Goal: Information Seeking & Learning: Understand process/instructions

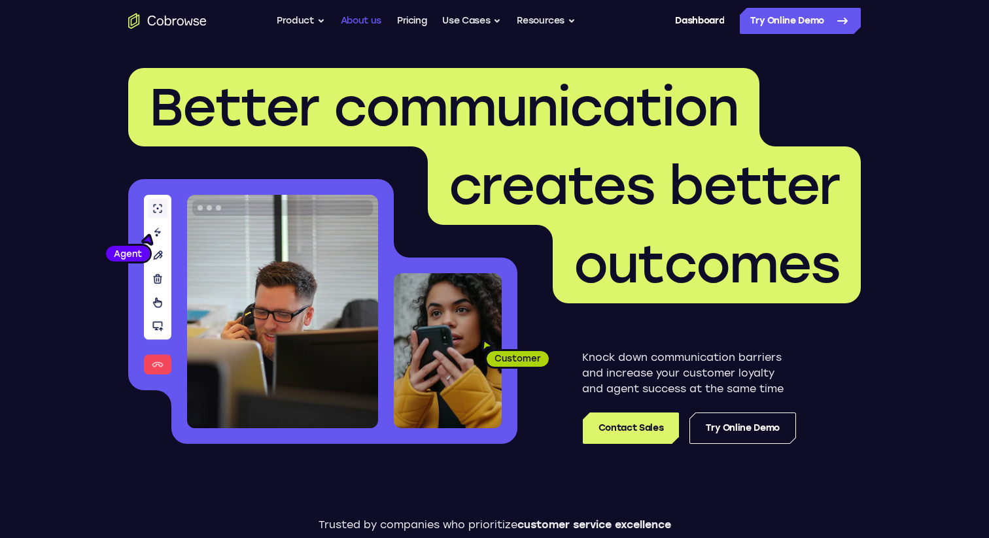
click at [362, 25] on link "About us" at bounding box center [361, 21] width 41 height 26
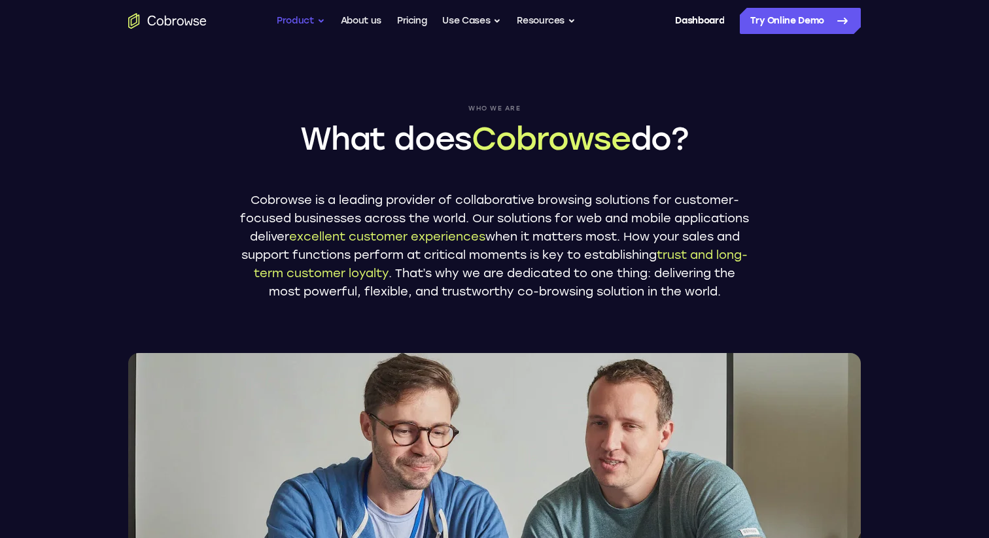
click at [313, 20] on button "Product" at bounding box center [301, 21] width 48 height 26
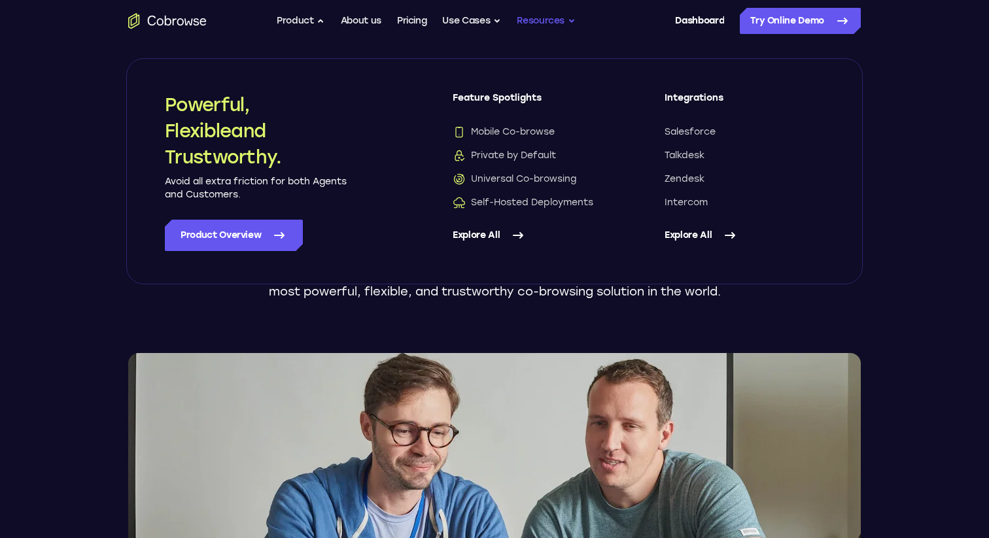
click at [541, 20] on button "Resources" at bounding box center [546, 21] width 59 height 26
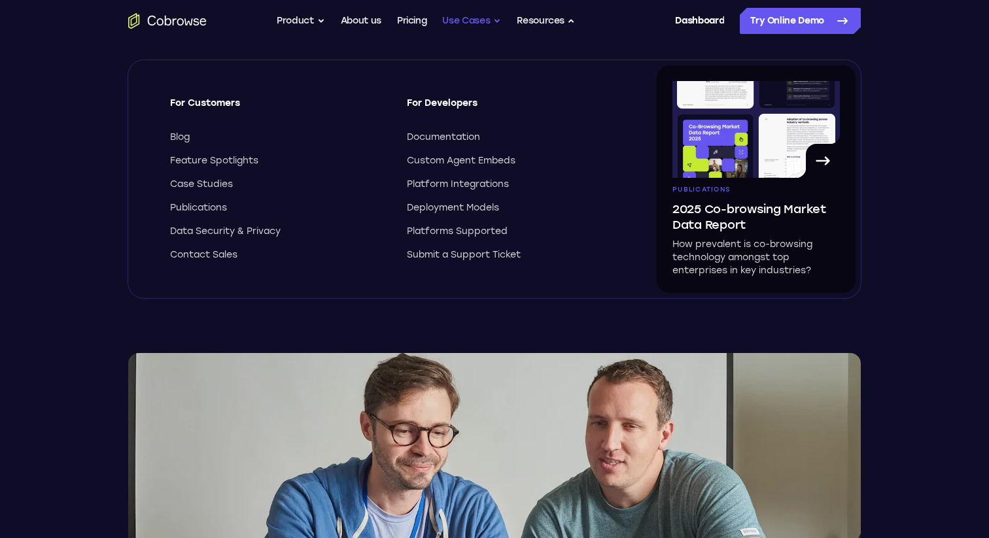
click at [475, 29] on button "Use Cases" at bounding box center [471, 21] width 59 height 26
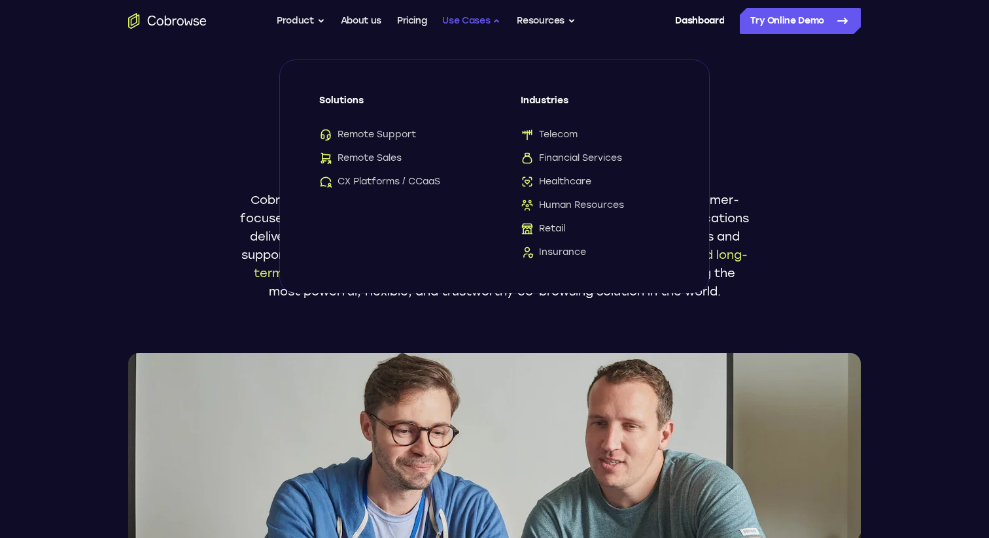
click at [475, 29] on button "Use Cases" at bounding box center [471, 21] width 59 height 26
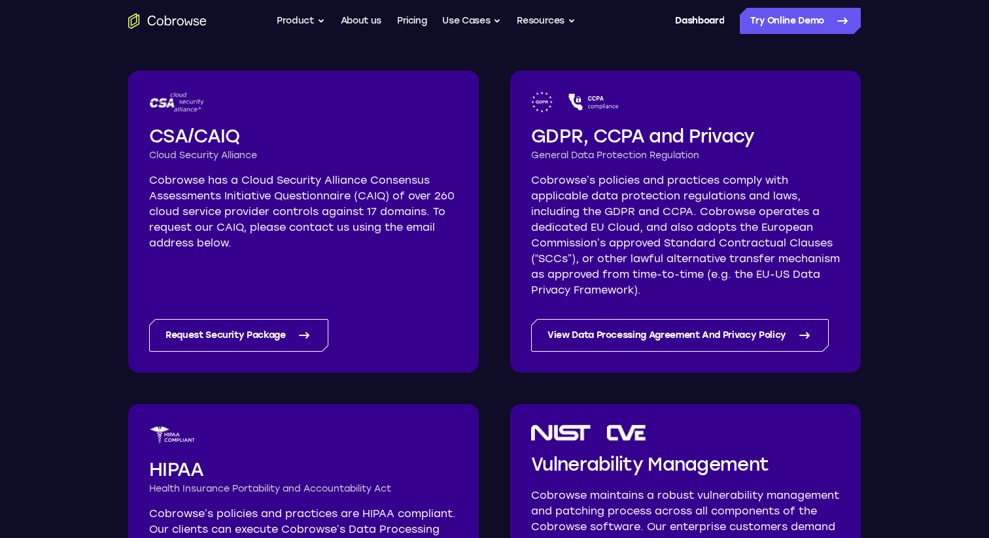
scroll to position [531, 0]
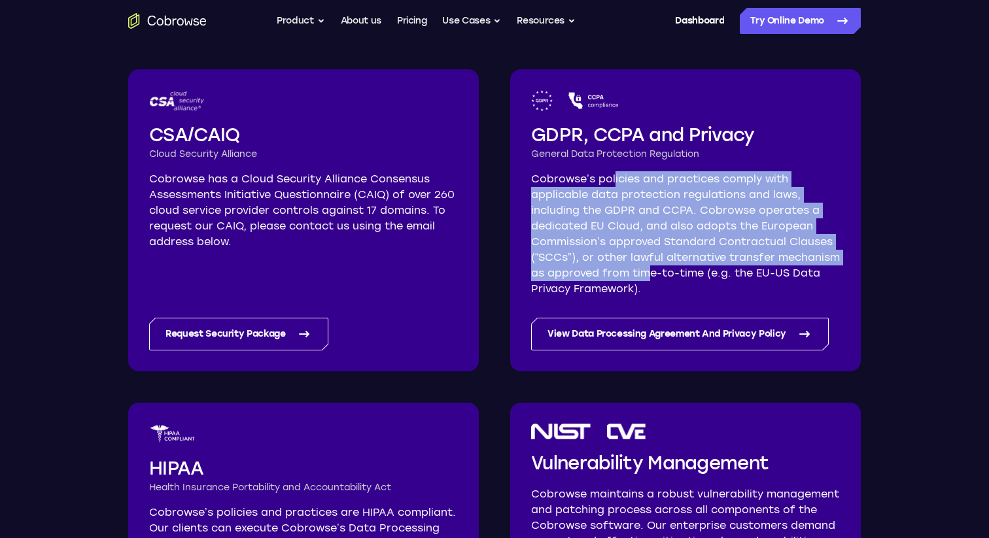
drag, startPoint x: 613, startPoint y: 185, endPoint x: 651, endPoint y: 267, distance: 90.1
click at [651, 267] on p "Cobrowse’s policies and practices comply with applicable data protection regula…" at bounding box center [685, 234] width 309 height 126
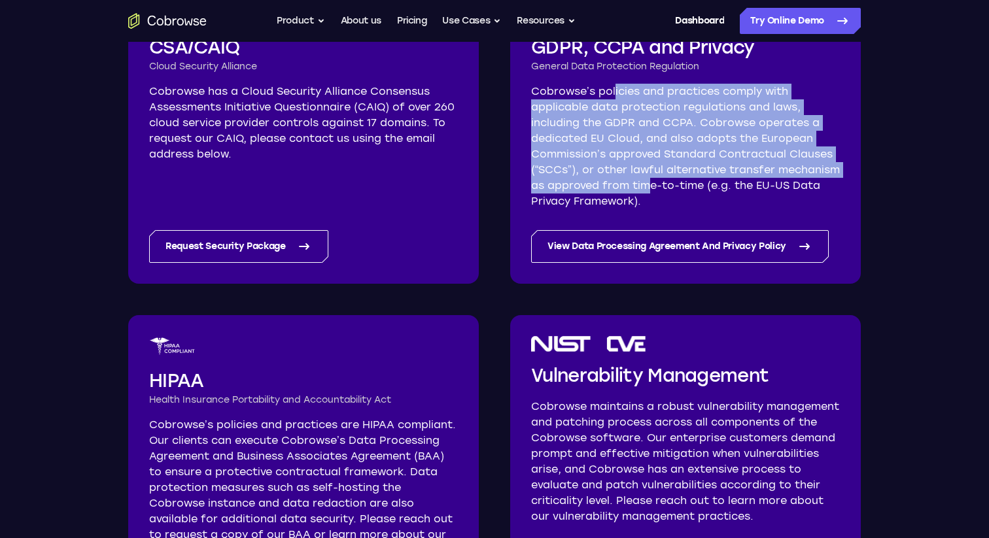
scroll to position [620, 0]
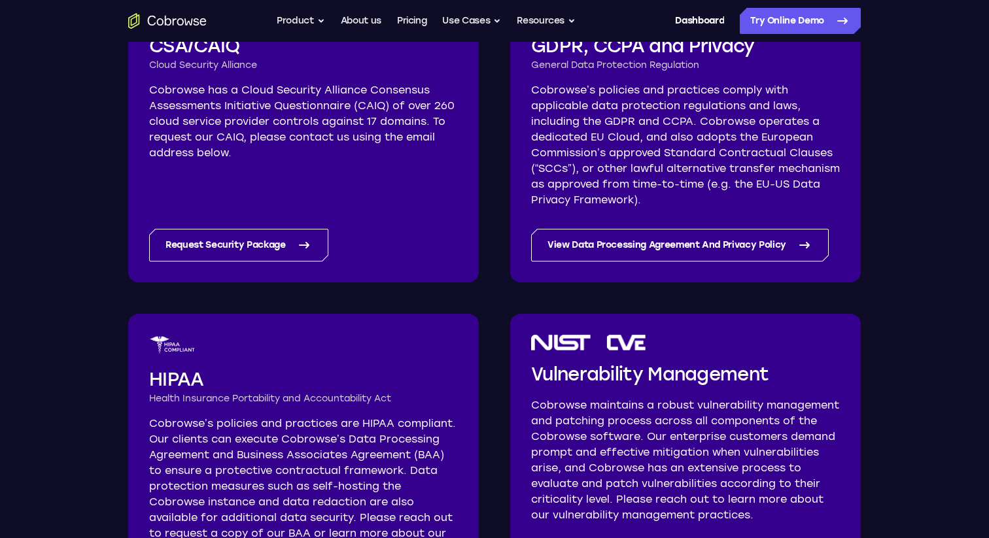
click at [357, 386] on h2 "HIPAA" at bounding box center [303, 379] width 309 height 26
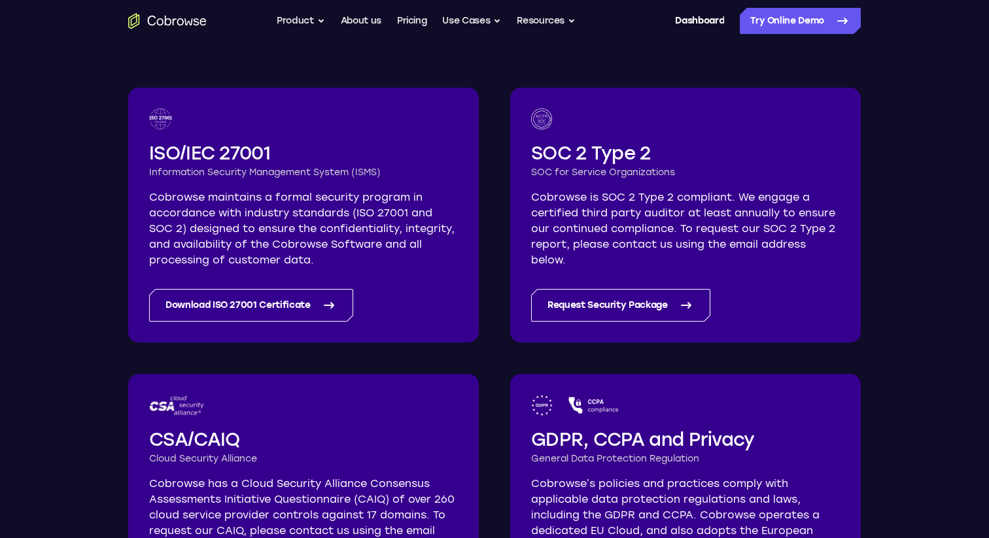
scroll to position [0, 0]
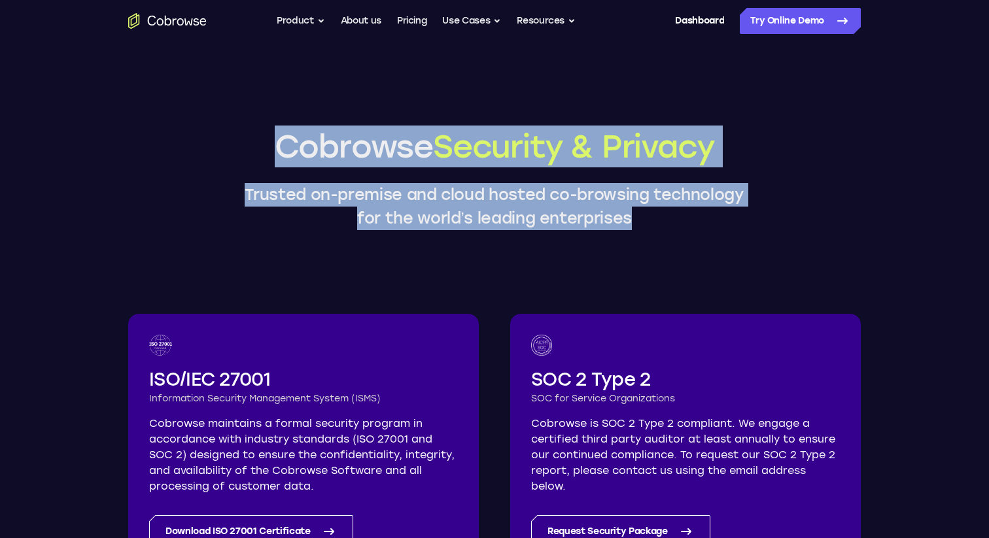
drag, startPoint x: 588, startPoint y: 239, endPoint x: 479, endPoint y: 122, distance: 159.6
drag, startPoint x: 445, startPoint y: 93, endPoint x: 667, endPoint y: 229, distance: 259.7
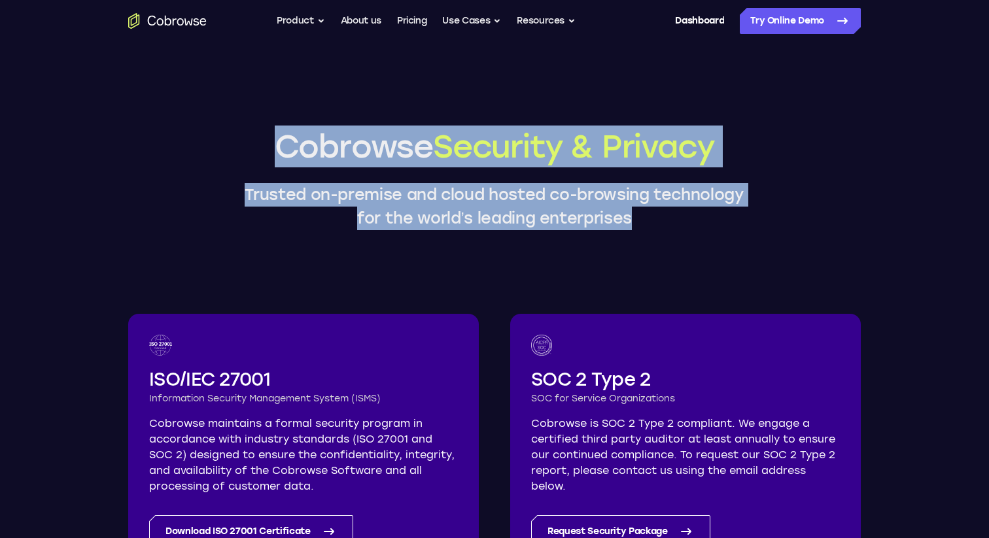
click at [667, 229] on p "Trusted on-premise and cloud hosted co-browsing technology for the world’s lead…" at bounding box center [494, 206] width 523 height 47
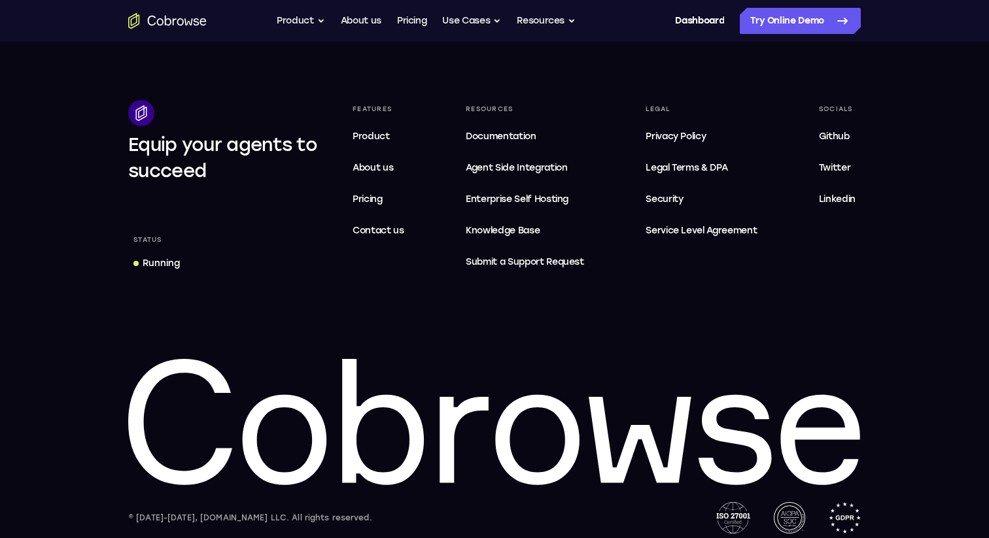
scroll to position [2251, 0]
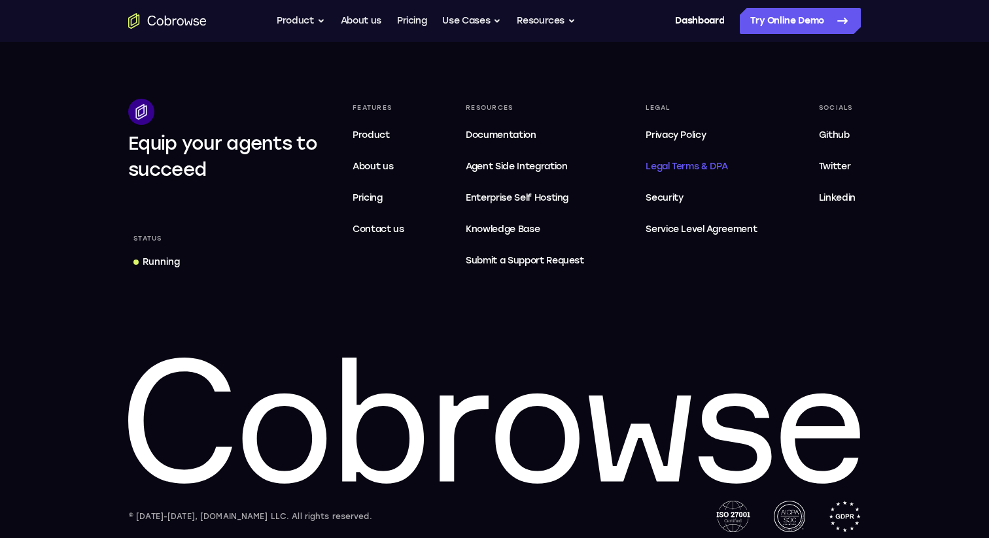
click at [700, 164] on span "Legal Terms & DPA" at bounding box center [686, 166] width 82 height 11
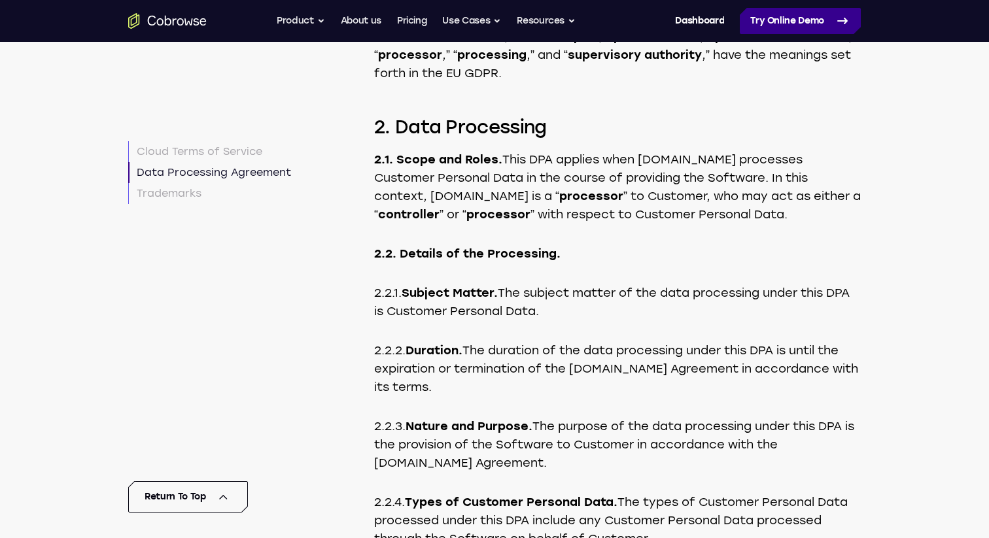
scroll to position [6107, 0]
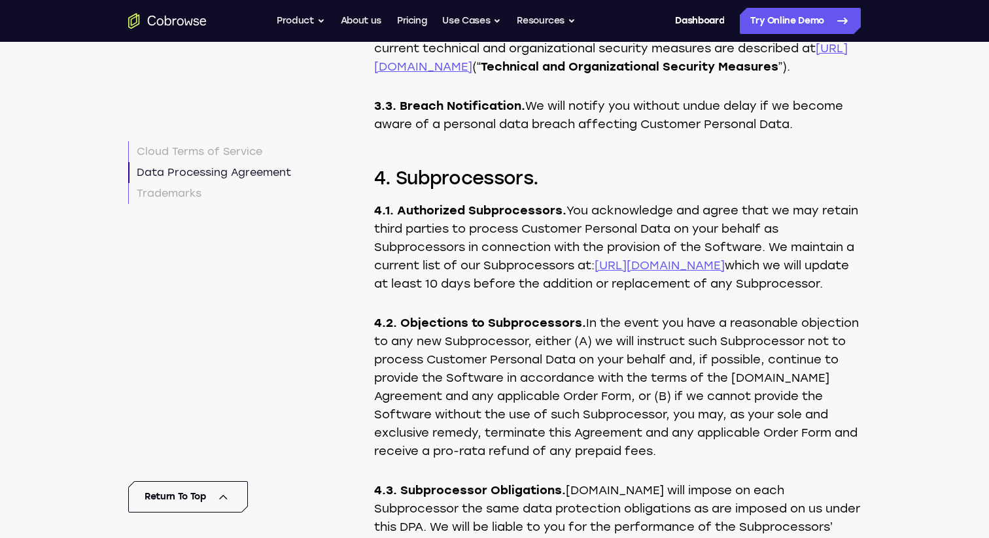
click at [724, 273] on link "https://cobrowse.io/subprocessors" at bounding box center [659, 265] width 130 height 14
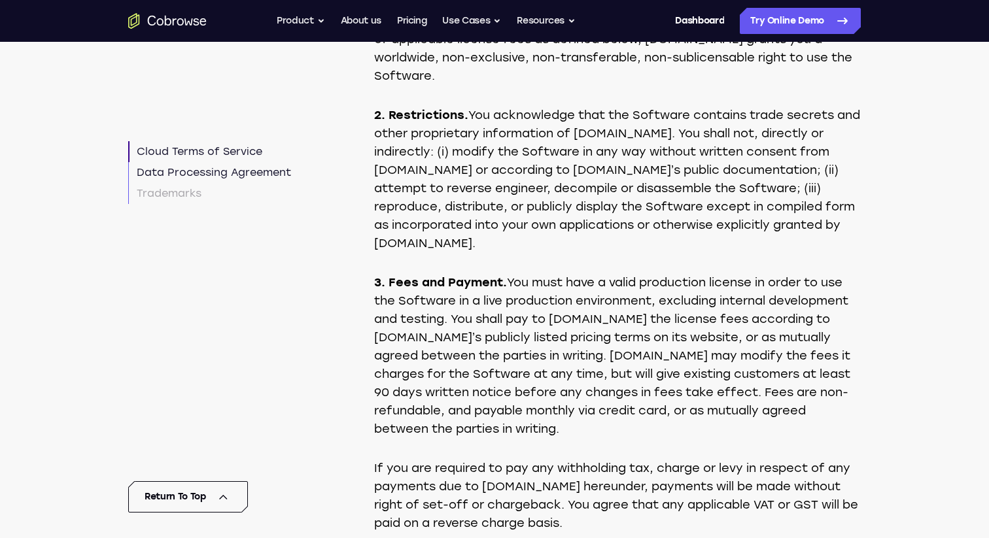
click at [252, 173] on link "Data Processing Agreement" at bounding box center [209, 172] width 163 height 21
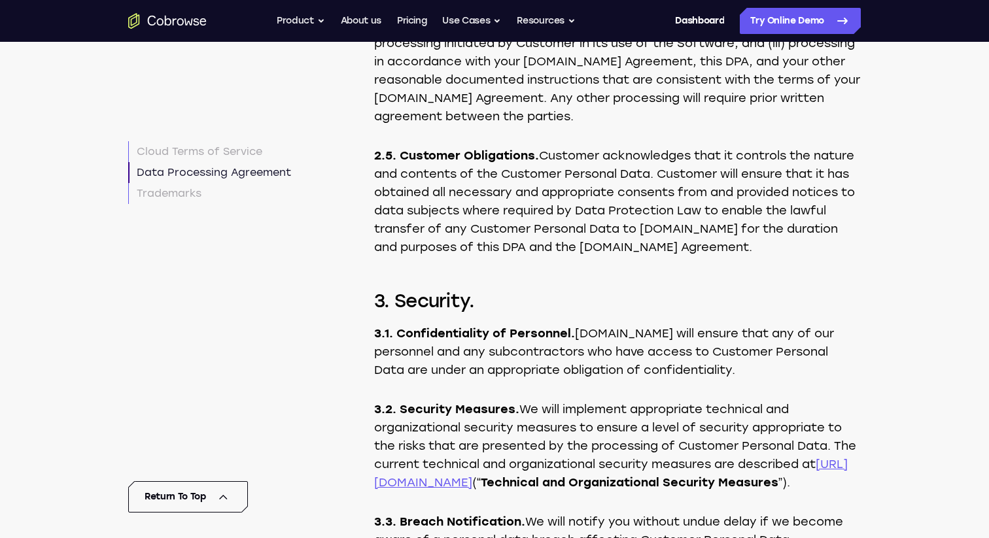
scroll to position [5666, 0]
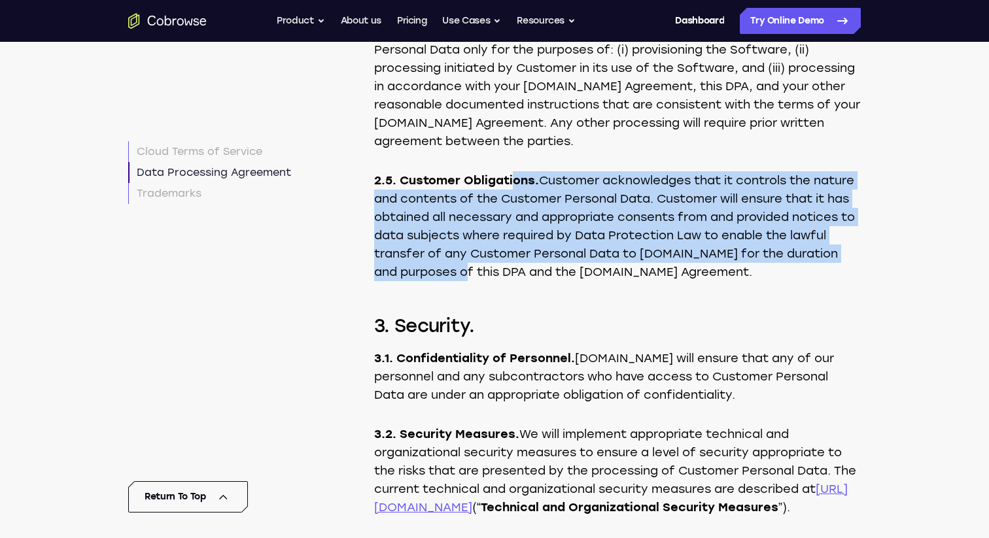
drag, startPoint x: 512, startPoint y: 248, endPoint x: 556, endPoint y: 348, distance: 109.5
click at [556, 281] on p "2.5. Customer Obligations. Customer acknowledges that it controls the nature an…" at bounding box center [617, 226] width 486 height 110
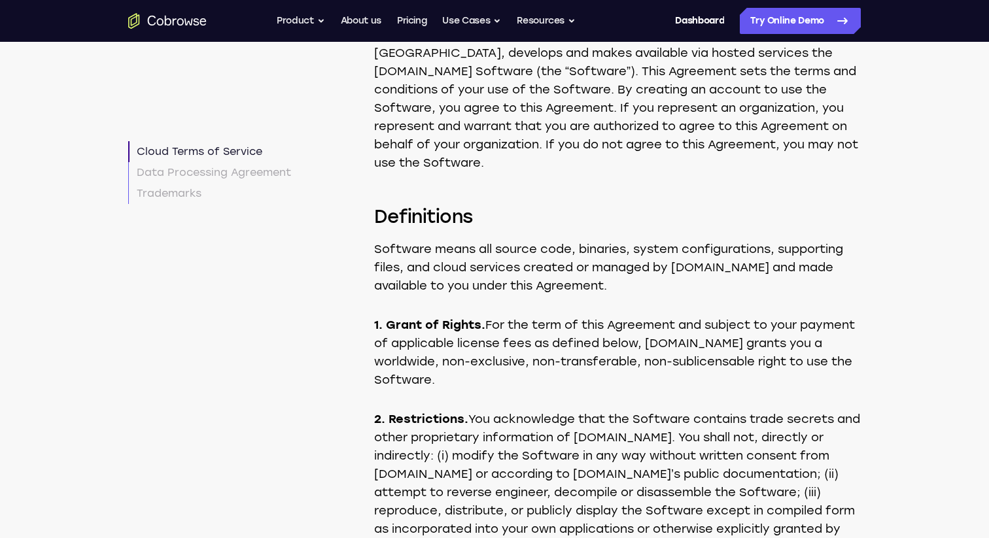
scroll to position [320, 0]
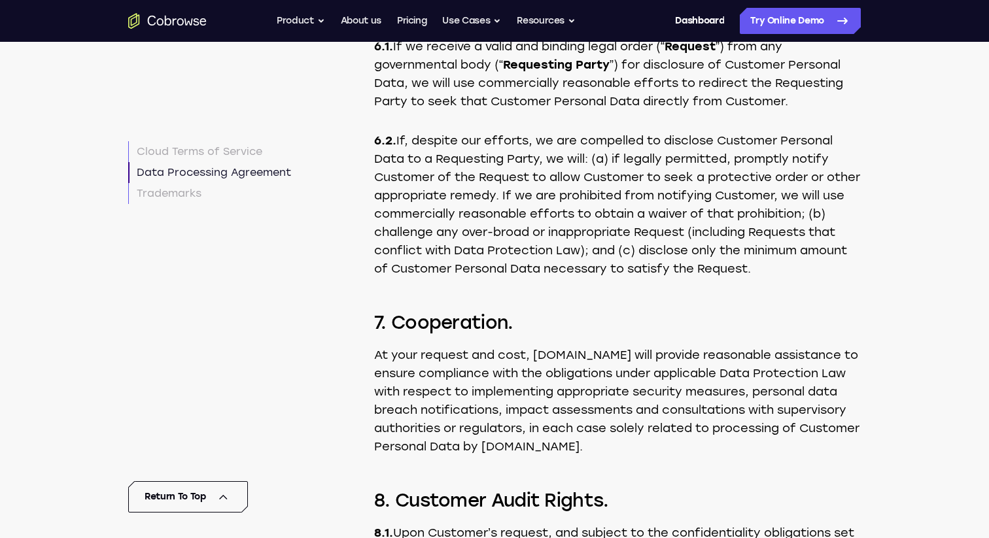
scroll to position [7008, 0]
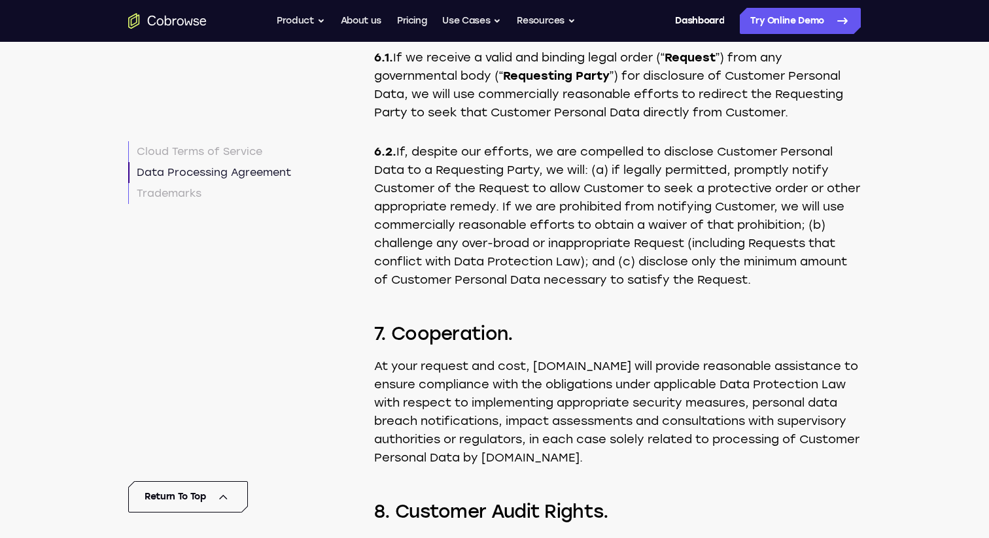
click at [696, 122] on p "6.1. If we receive a valid and binding legal order (“ Request ”) from any gover…" at bounding box center [617, 84] width 486 height 73
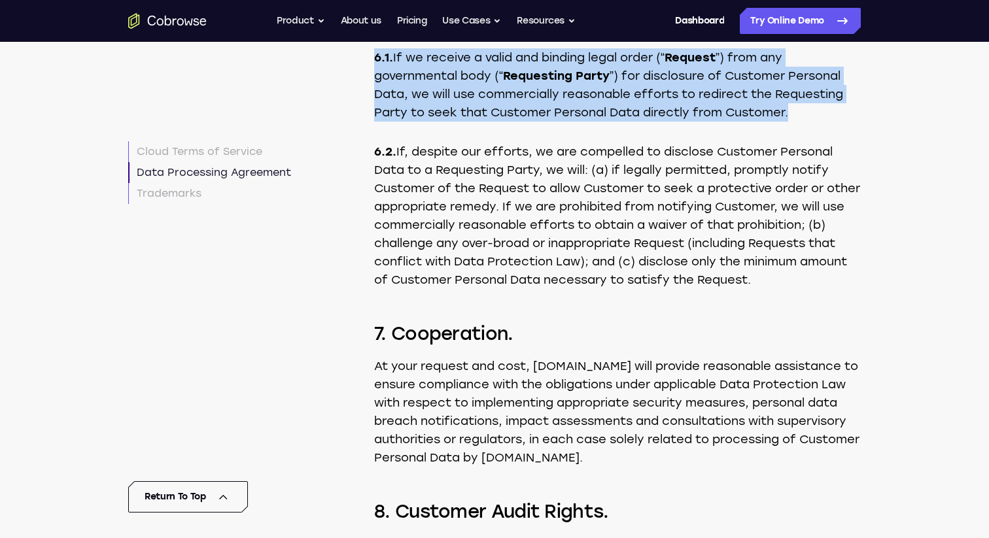
click at [696, 122] on p "6.1. If we receive a valid and binding legal order (“ Request ”) from any gover…" at bounding box center [617, 84] width 486 height 73
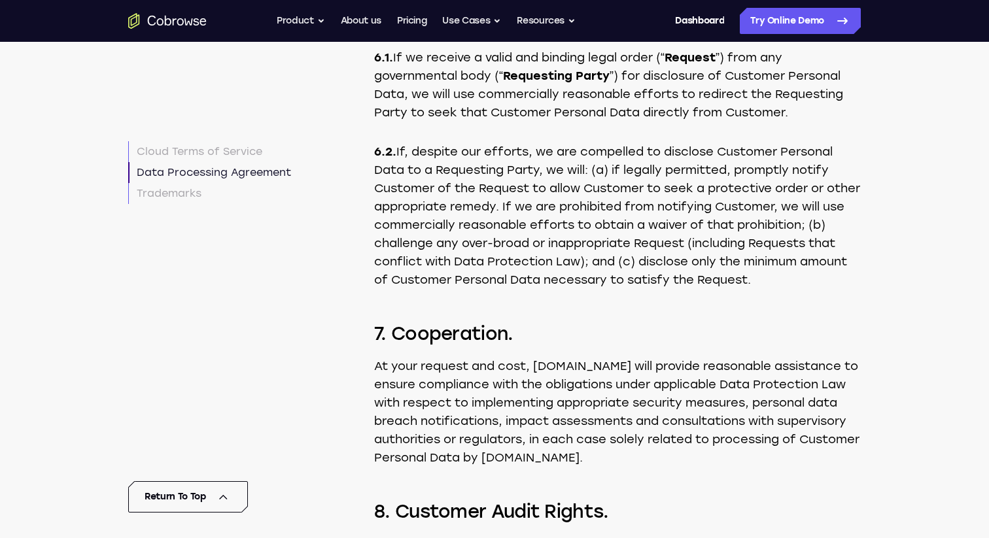
click at [549, 122] on p "6.1. If we receive a valid and binding legal order (“ Request ”) from any gover…" at bounding box center [617, 84] width 486 height 73
drag, startPoint x: 418, startPoint y: 125, endPoint x: 602, endPoint y: 141, distance: 184.4
click at [602, 38] on h3 "6. Requests for Customer Personal Data." at bounding box center [617, 25] width 486 height 26
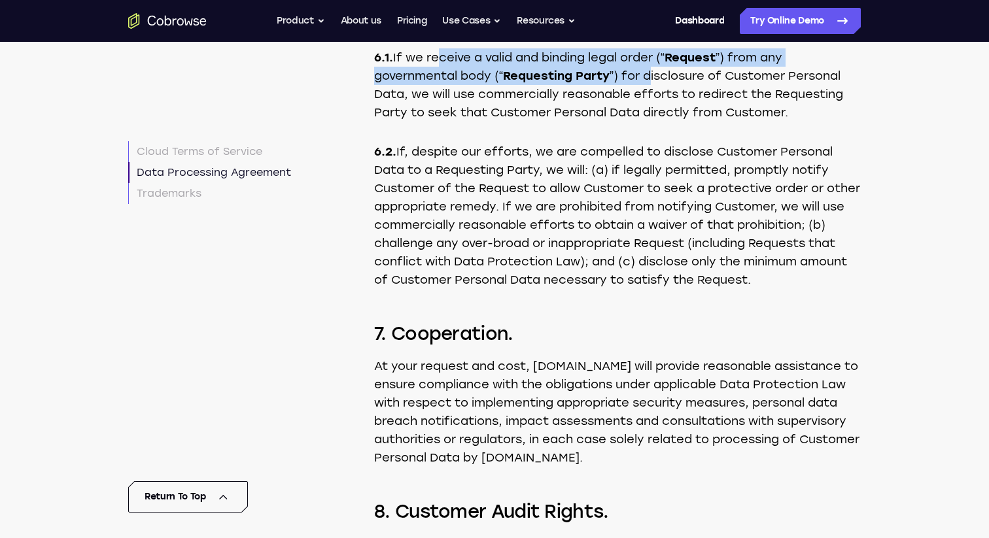
drag, startPoint x: 433, startPoint y: 161, endPoint x: 655, endPoint y: 178, distance: 222.3
click at [655, 122] on p "6.1. If we receive a valid and binding legal order (“ Request ”) from any gover…" at bounding box center [617, 84] width 486 height 73
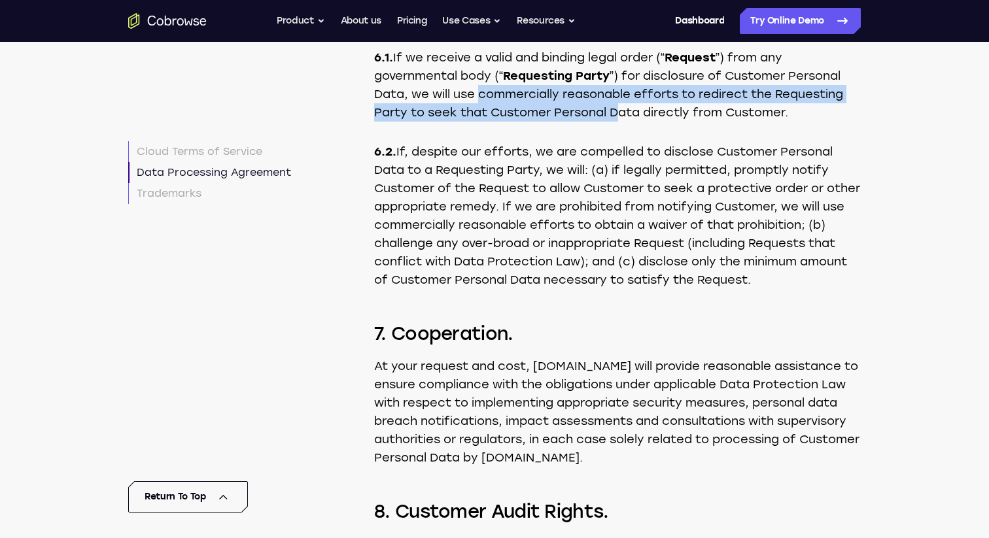
drag, startPoint x: 481, startPoint y: 203, endPoint x: 621, endPoint y: 213, distance: 141.0
click at [620, 122] on p "6.1. If we receive a valid and binding legal order (“ Request ”) from any gover…" at bounding box center [617, 84] width 486 height 73
click at [621, 122] on p "6.1. If we receive a valid and binding legal order (“ Request ”) from any gover…" at bounding box center [617, 84] width 486 height 73
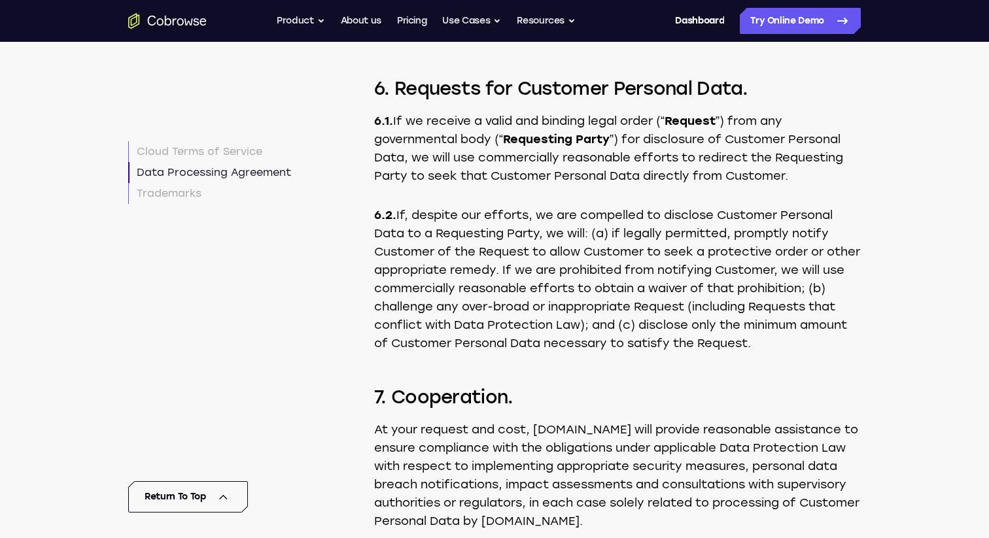
scroll to position [6936, 0]
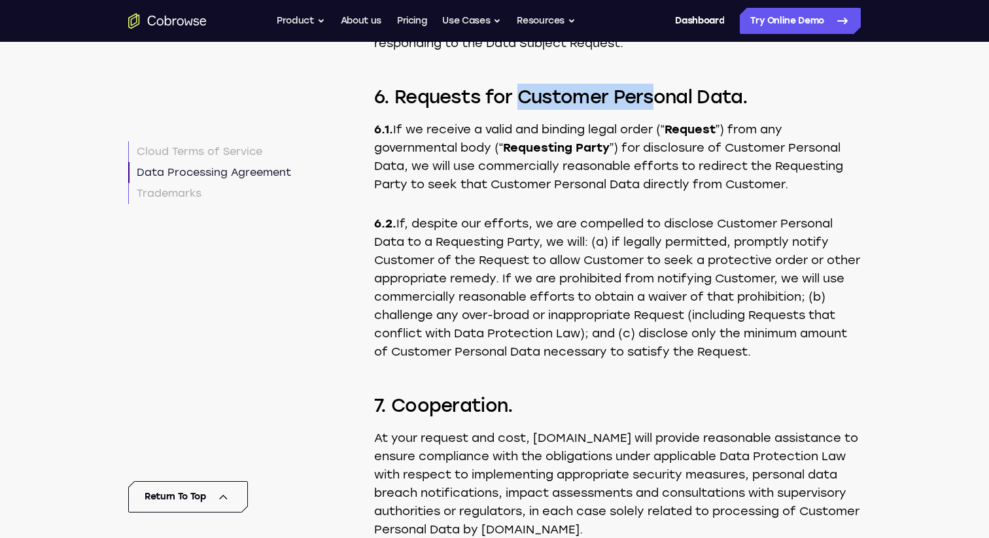
drag, startPoint x: 524, startPoint y: 210, endPoint x: 658, endPoint y: 210, distance: 134.0
click at [657, 110] on h3 "6. Requests for Customer Personal Data." at bounding box center [617, 97] width 486 height 26
click at [658, 110] on h3 "6. Requests for Customer Personal Data." at bounding box center [617, 97] width 486 height 26
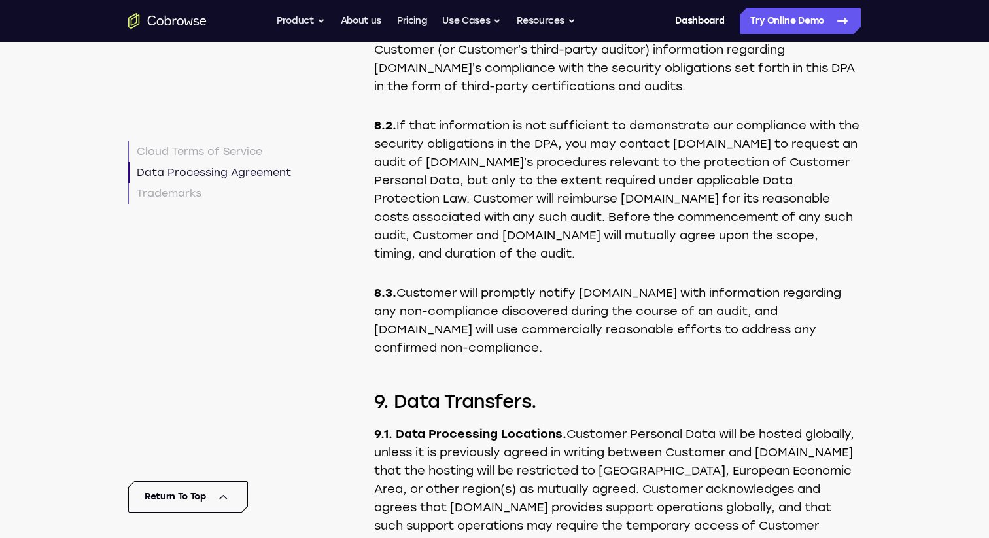
scroll to position [7527, 0]
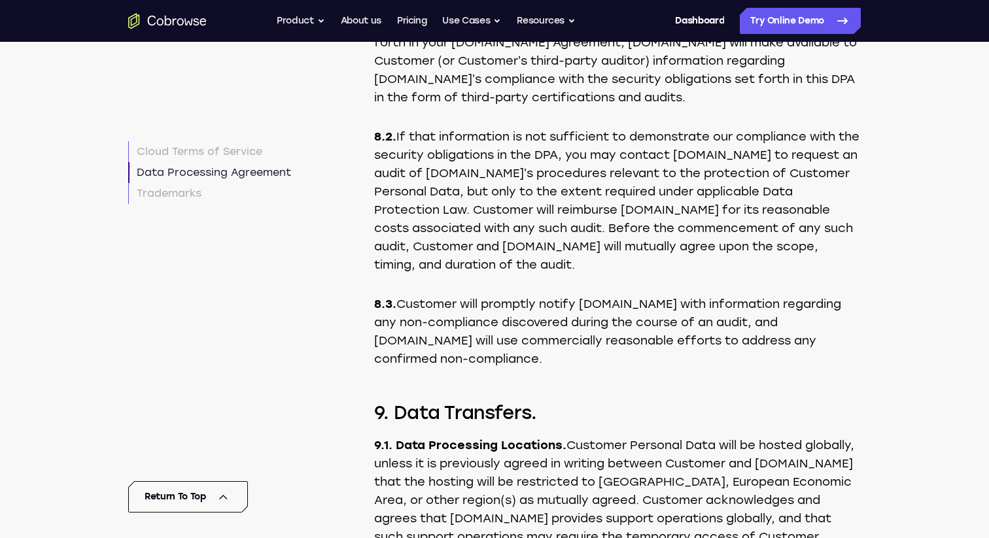
drag, startPoint x: 409, startPoint y: 134, endPoint x: 562, endPoint y: 133, distance: 153.6
click at [562, 107] on p "8.1. Upon Customer’s request, and subject to the confidentiality obligations se…" at bounding box center [617, 61] width 486 height 92
drag, startPoint x: 562, startPoint y: 133, endPoint x: 608, endPoint y: 133, distance: 45.8
click at [579, 107] on p "8.1. Upon Customer’s request, and subject to the confidentiality obligations se…" at bounding box center [617, 61] width 486 height 92
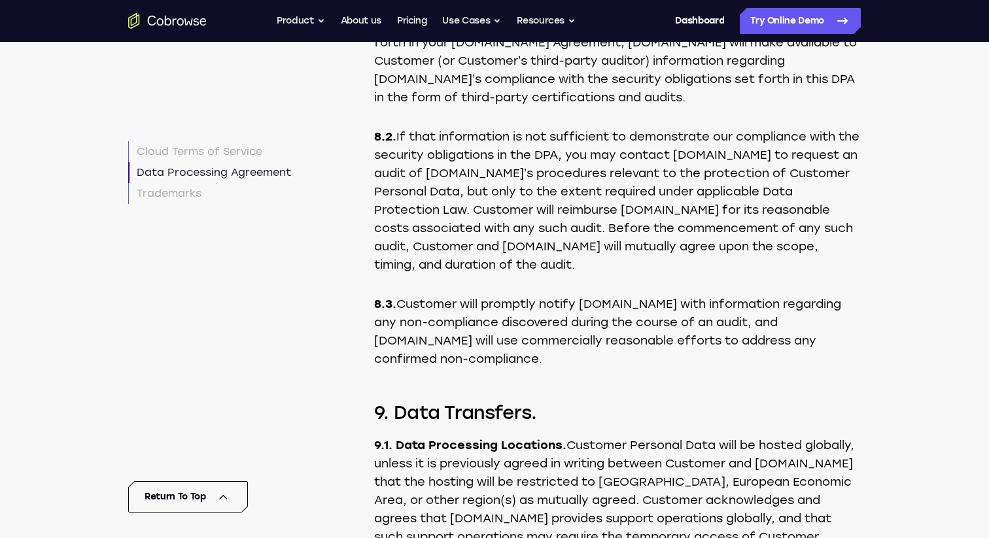
click at [620, 107] on p "8.1. Upon Customer’s request, and subject to the confidentiality obligations se…" at bounding box center [617, 61] width 486 height 92
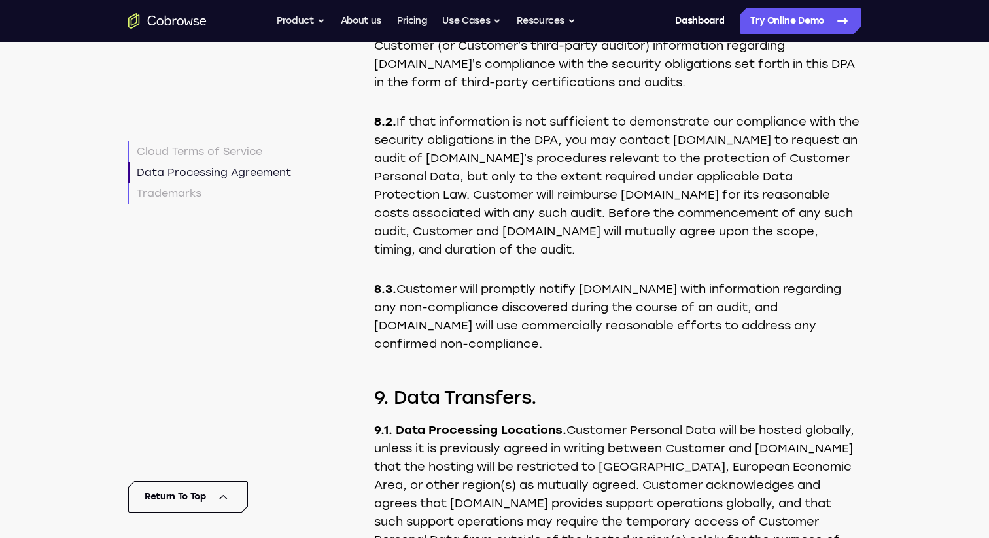
scroll to position [7551, 0]
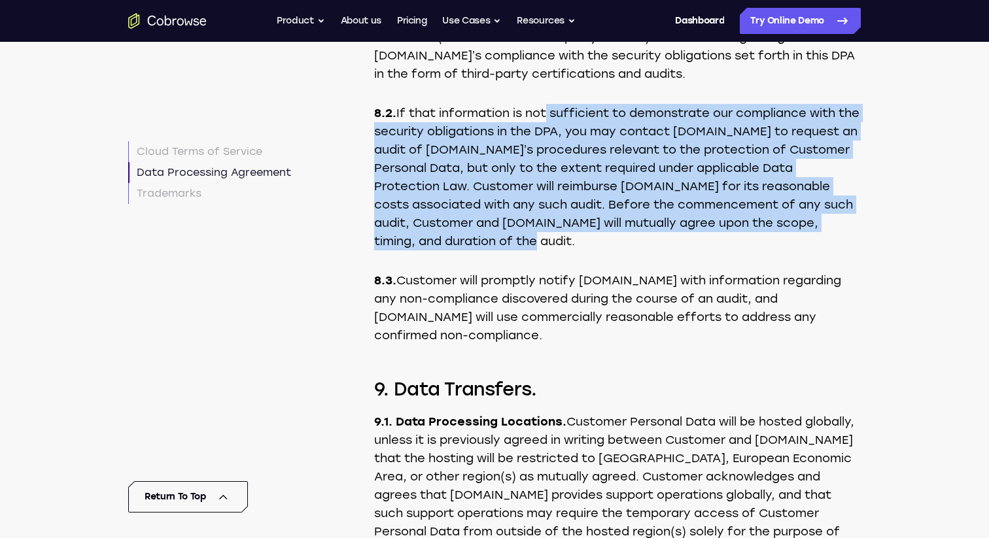
drag, startPoint x: 543, startPoint y: 228, endPoint x: 548, endPoint y: 361, distance: 132.8
click at [548, 361] on div "Data Processing Agreement This Data Processing Agreement (“ DPA ”) is incorpora…" at bounding box center [617, 495] width 486 height 8162
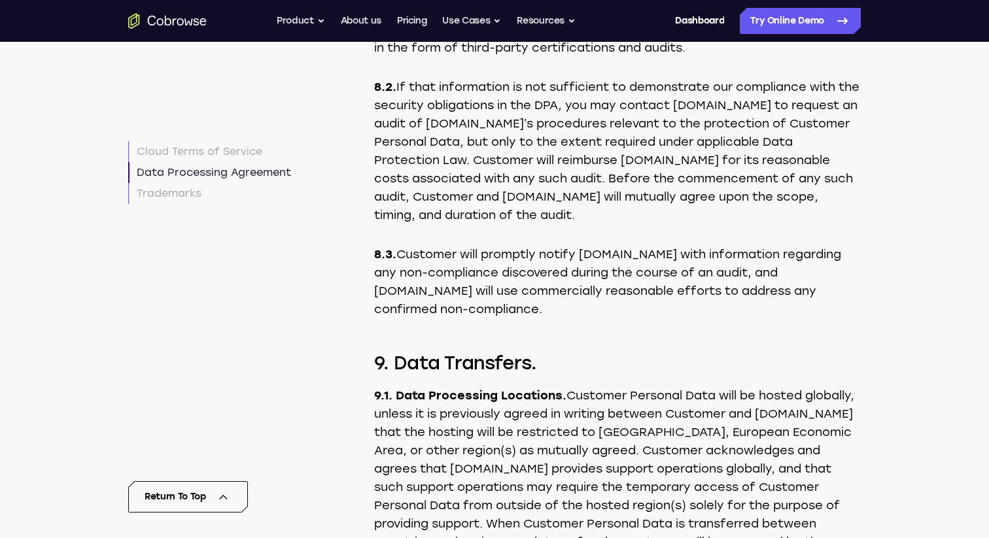
scroll to position [7576, 0]
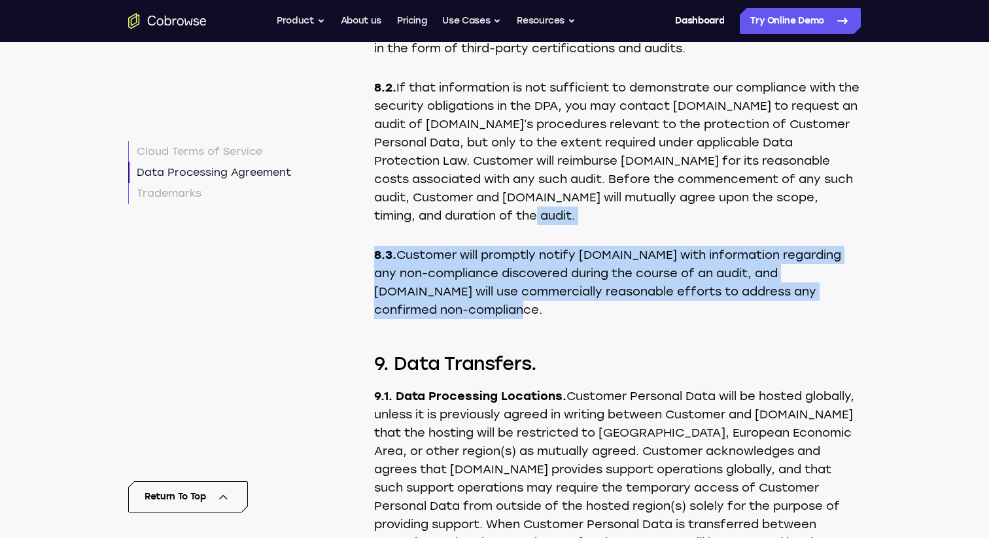
drag, startPoint x: 548, startPoint y: 412, endPoint x: 548, endPoint y: 324, distance: 88.3
click at [548, 326] on div "Data Processing Agreement This Data Processing Agreement (“ DPA ”) is incorpora…" at bounding box center [617, 469] width 486 height 8162
click at [548, 225] on p "8.2. If that information is not sufficient to demonstrate our compliance with t…" at bounding box center [617, 151] width 486 height 146
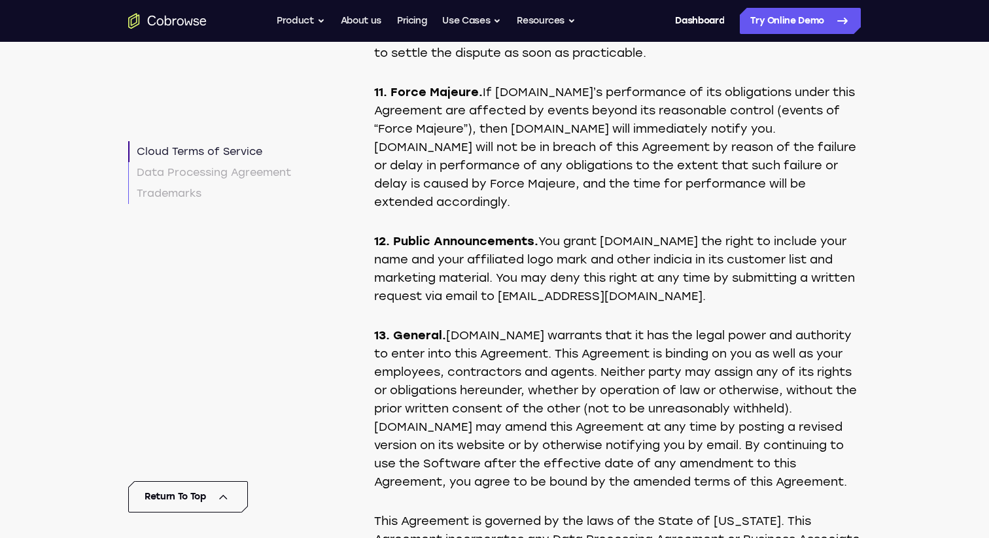
scroll to position [3365, 0]
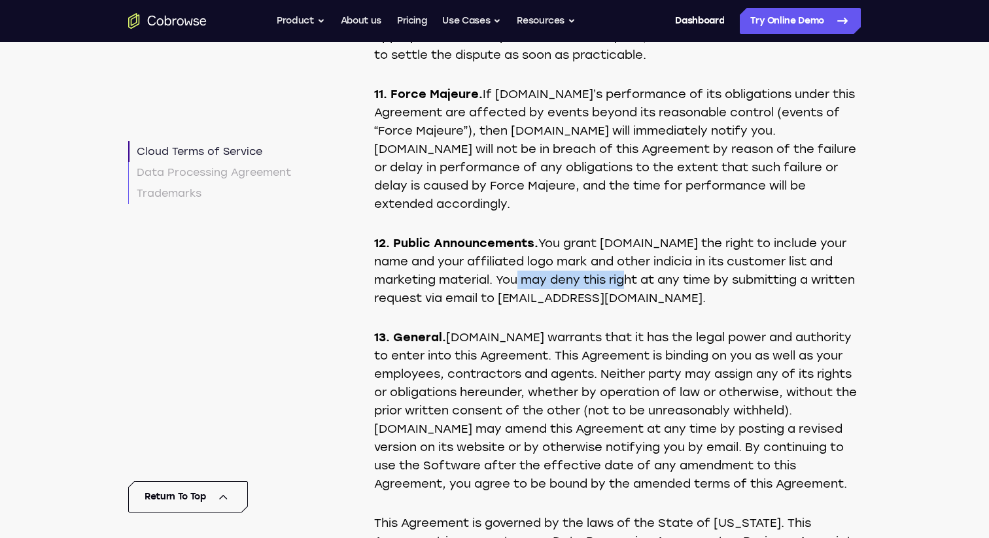
drag, startPoint x: 526, startPoint y: 320, endPoint x: 632, endPoint y: 320, distance: 105.9
click at [632, 307] on p "12. Public Announcements. You grant Cobrowse.io the right to include your name …" at bounding box center [617, 270] width 486 height 73
click at [636, 307] on p "12. Public Announcements. You grant Cobrowse.io the right to include your name …" at bounding box center [617, 270] width 486 height 73
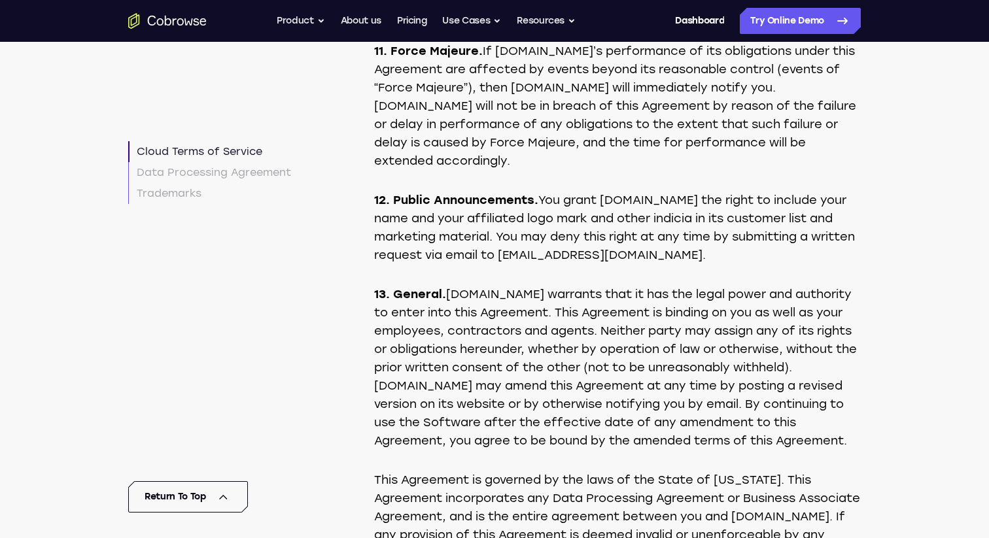
scroll to position [3340, 0]
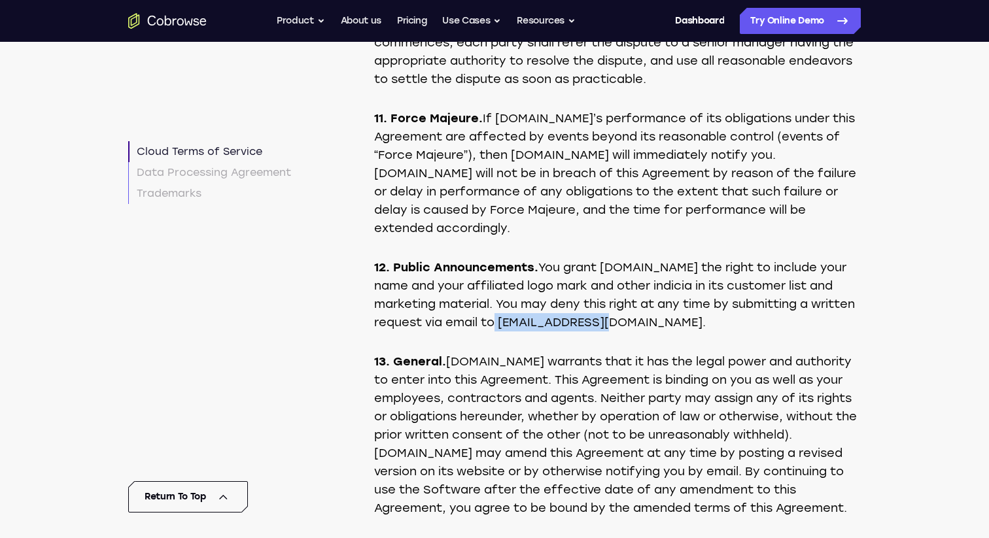
drag, startPoint x: 549, startPoint y: 362, endPoint x: 661, endPoint y: 353, distance: 112.2
click at [661, 331] on p "12. Public Announcements. You grant Cobrowse.io the right to include your name …" at bounding box center [617, 294] width 486 height 73
copy p "hello@cobrowse.io"
click at [661, 331] on p "12. Public Announcements. You grant Cobrowse.io the right to include your name …" at bounding box center [617, 294] width 486 height 73
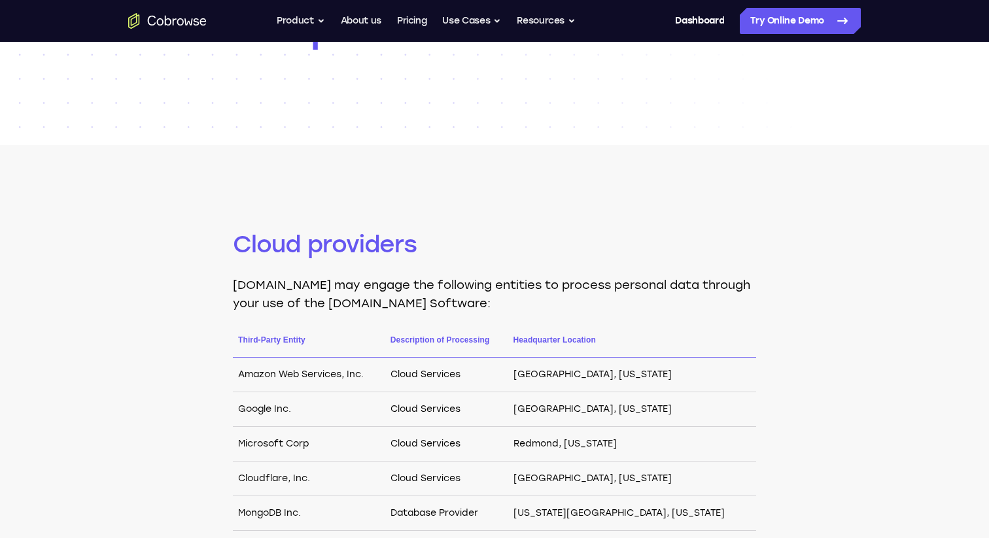
scroll to position [165, 0]
